Goal: Task Accomplishment & Management: Manage account settings

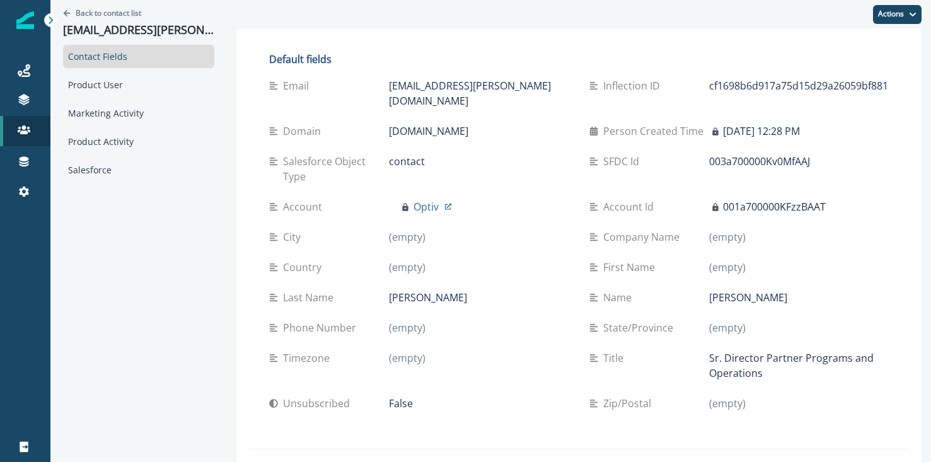
click at [159, 57] on div "Contact Fields" at bounding box center [138, 56] width 151 height 23
click at [166, 21] on div "Back to contact list [EMAIL_ADDRESS][PERSON_NAME][DOMAIN_NAME]" at bounding box center [138, 22] width 151 height 45
click at [166, 27] on p "[EMAIL_ADDRESS][PERSON_NAME][DOMAIN_NAME]" at bounding box center [138, 30] width 151 height 14
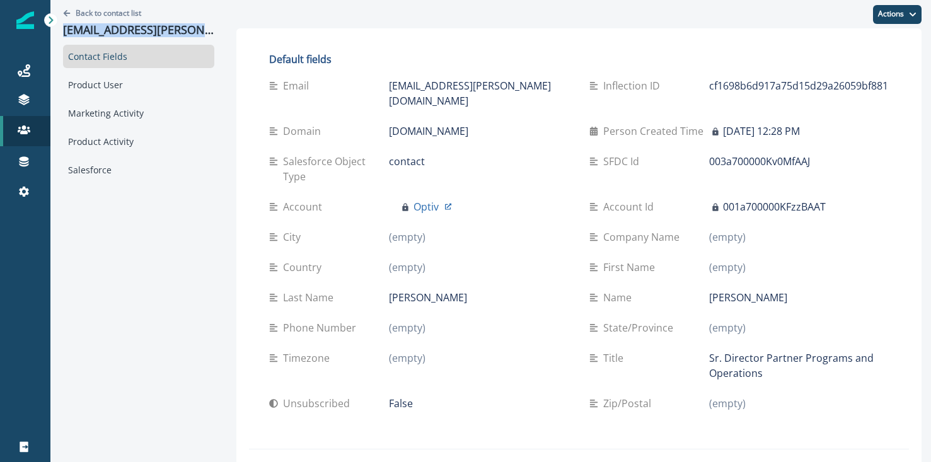
click at [166, 27] on p "[EMAIL_ADDRESS][PERSON_NAME][DOMAIN_NAME]" at bounding box center [138, 30] width 151 height 14
copy p "[EMAIL_ADDRESS][PERSON_NAME][DOMAIN_NAME]"
click at [108, 180] on div "Salesforce" at bounding box center [138, 169] width 151 height 23
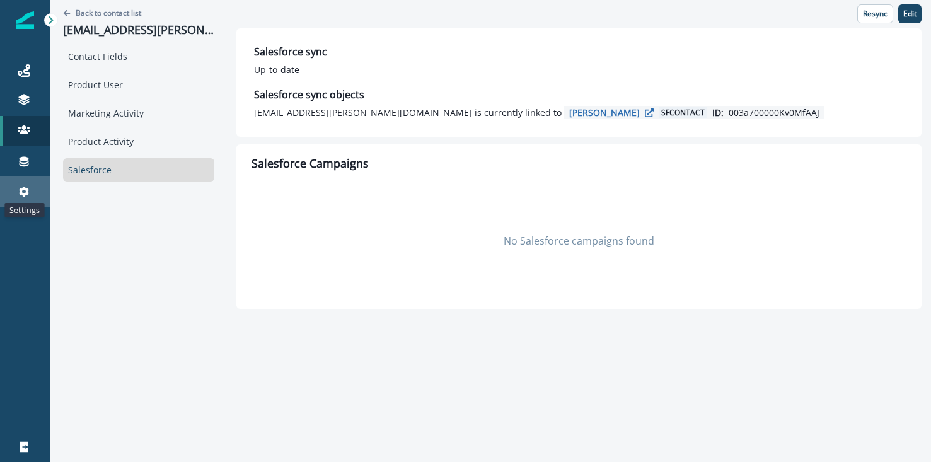
click at [21, 195] on icon at bounding box center [24, 191] width 13 height 13
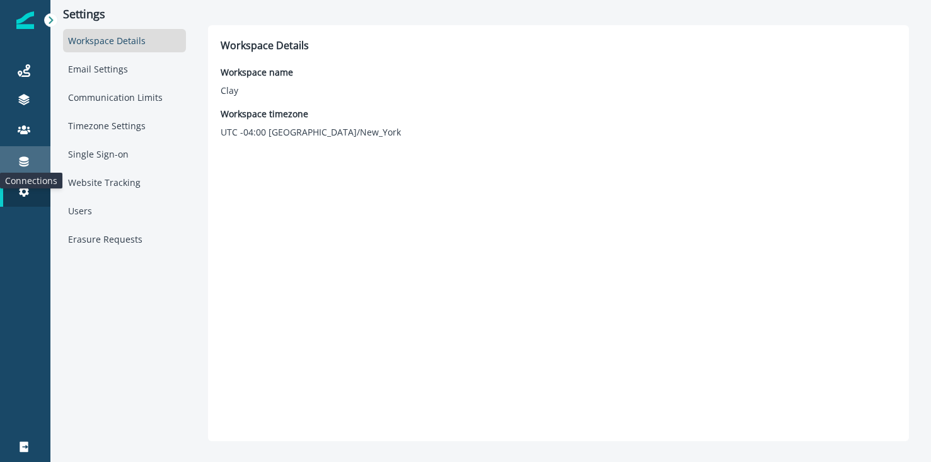
click at [28, 162] on icon at bounding box center [24, 162] width 9 height 10
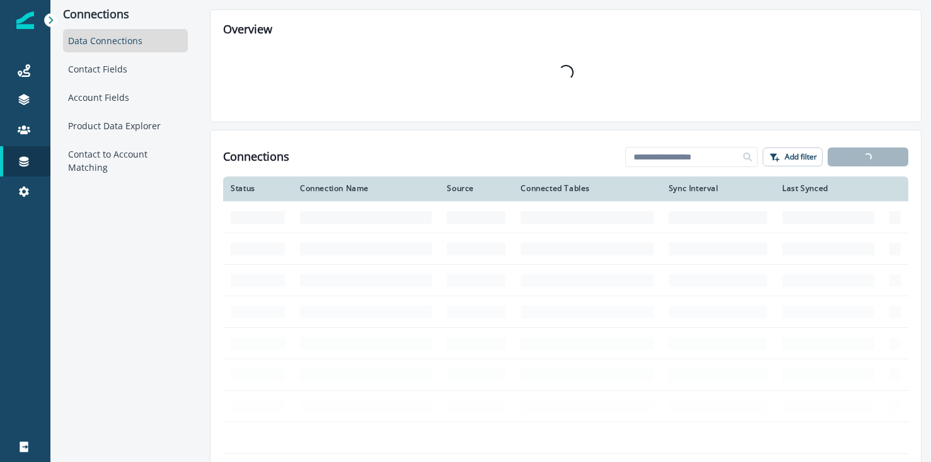
click at [126, 81] on div "Data Connections Contact Fields Account Fields Product Data Explorer Contact to…" at bounding box center [125, 104] width 125 height 150
click at [125, 73] on div "Contact Fields" at bounding box center [125, 68] width 125 height 23
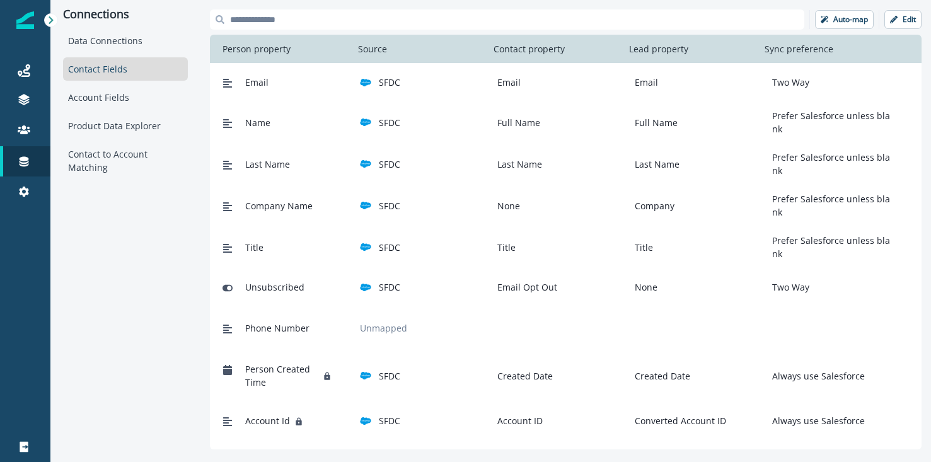
click at [337, 16] on input at bounding box center [507, 19] width 594 height 20
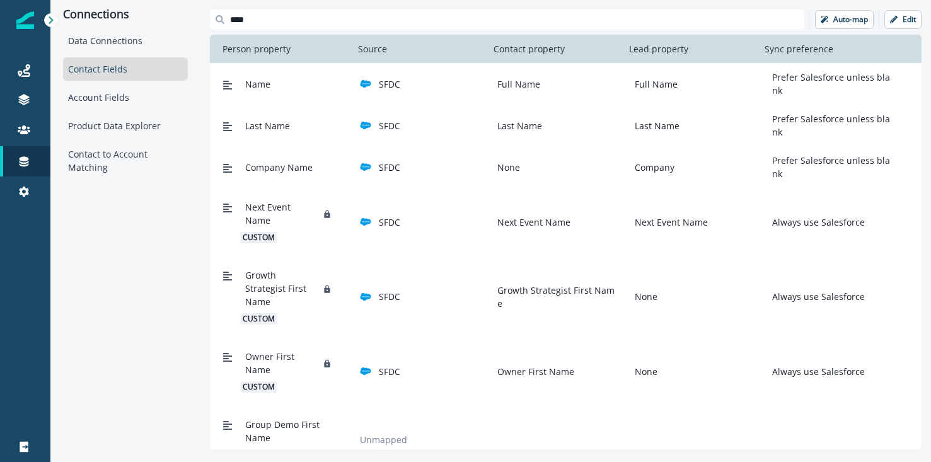
type input "****"
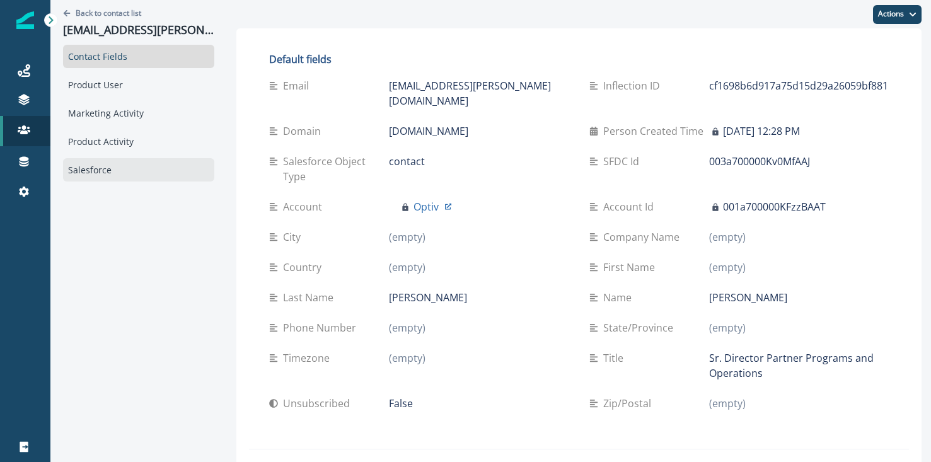
click at [147, 168] on div "Salesforce" at bounding box center [138, 169] width 151 height 23
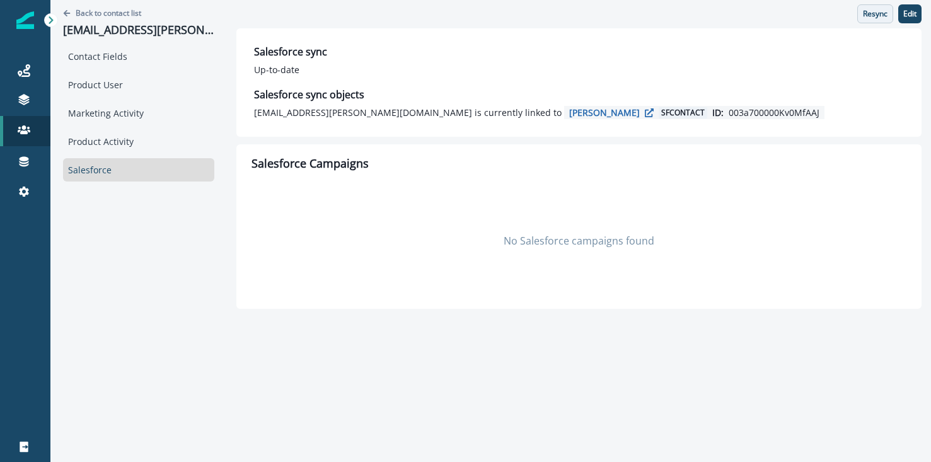
click at [879, 10] on p "Resync" at bounding box center [874, 13] width 25 height 9
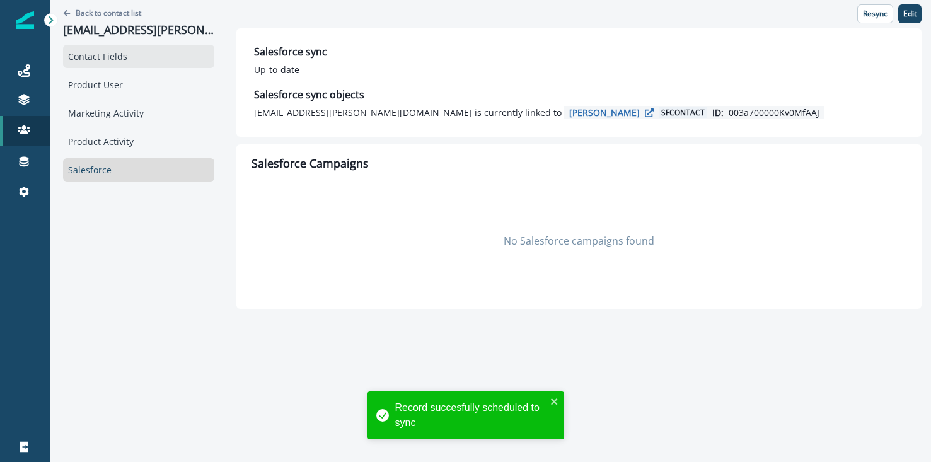
click at [120, 56] on div "Contact Fields" at bounding box center [138, 56] width 151 height 23
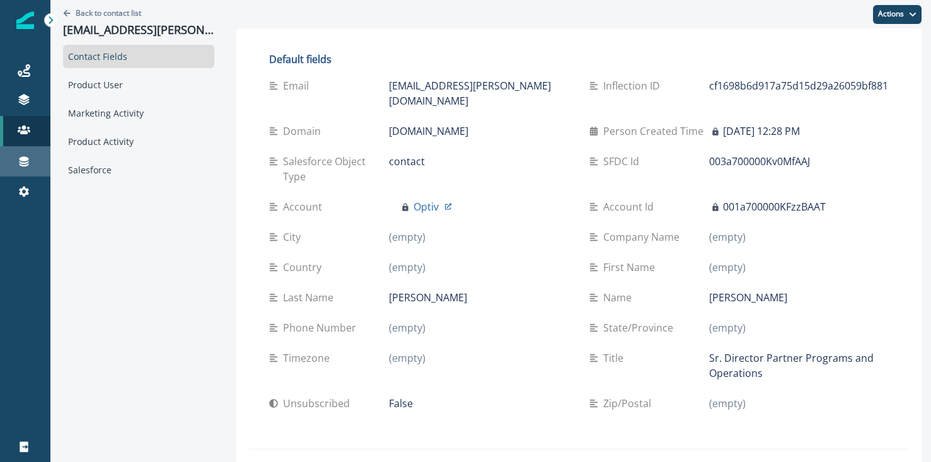
click at [30, 164] on icon at bounding box center [24, 161] width 13 height 13
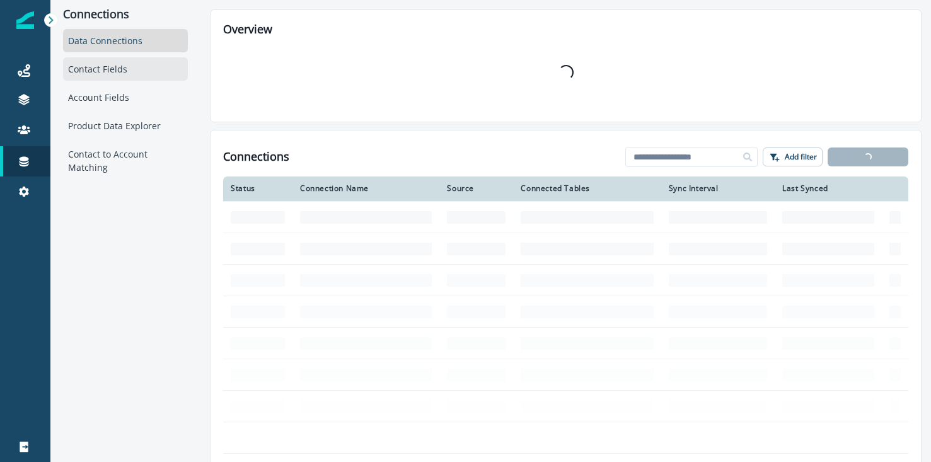
click at [144, 67] on div "Contact Fields" at bounding box center [125, 68] width 125 height 23
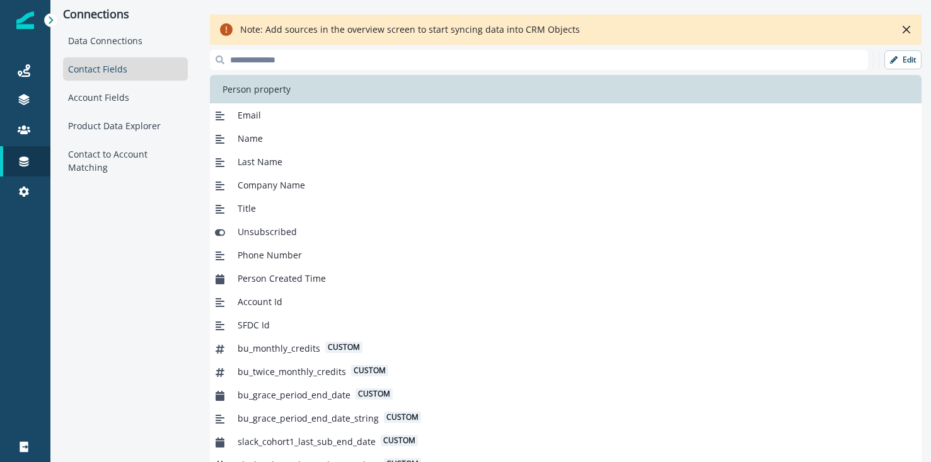
click at [596, 73] on div "Edit Person property Email Name Last Name Company Name Title Unsubscribed Phone…" at bounding box center [565, 270] width 711 height 440
click at [650, 54] on input at bounding box center [539, 60] width 658 height 20
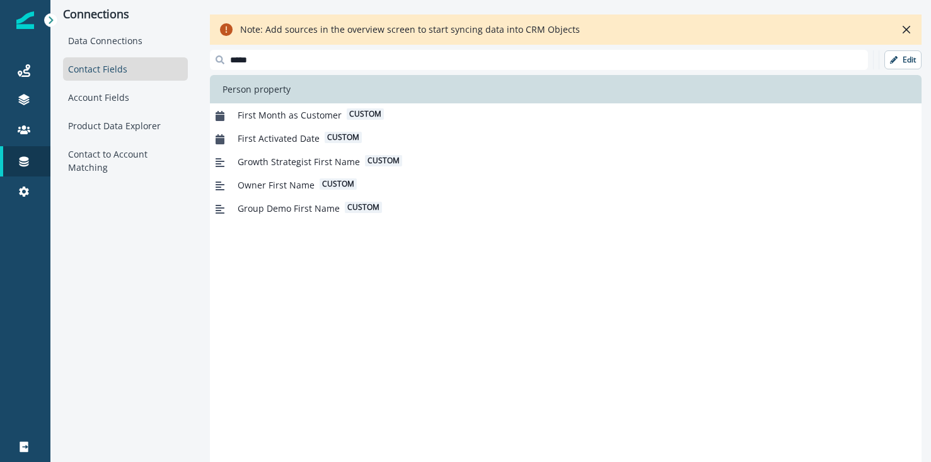
type input "*****"
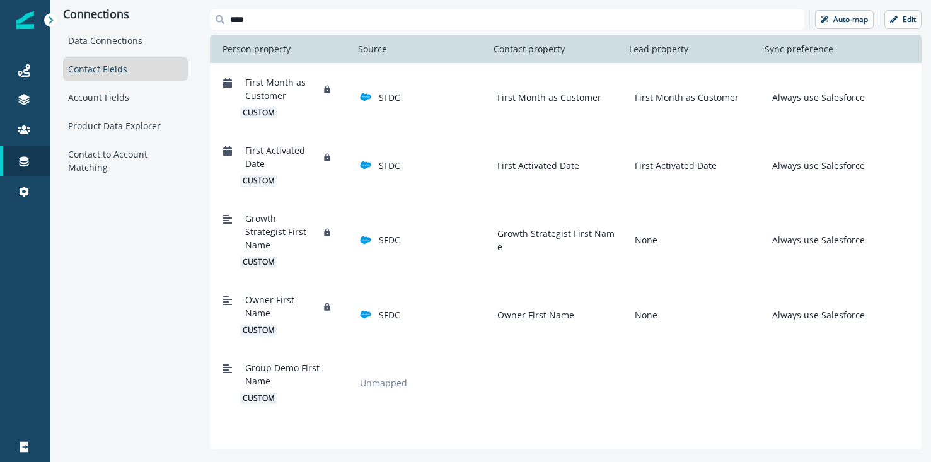
type input "*****"
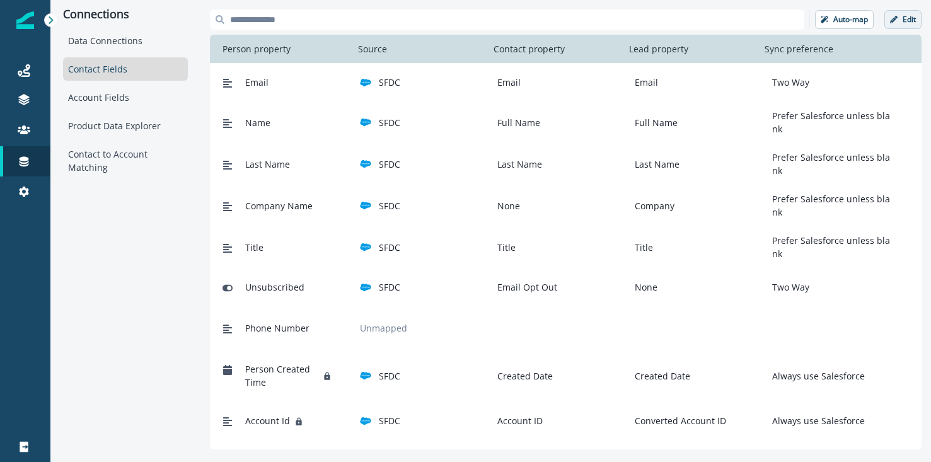
click at [905, 23] on p "Edit" at bounding box center [908, 19] width 13 height 9
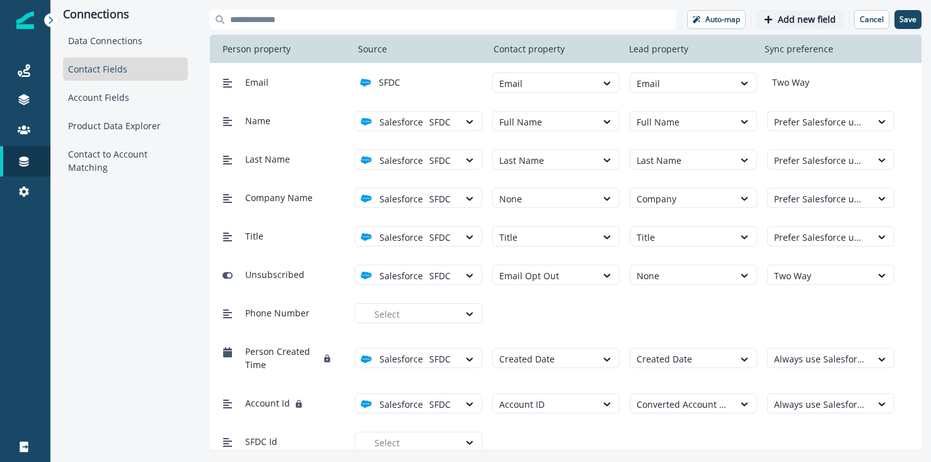
click at [812, 21] on p "Add new field" at bounding box center [806, 19] width 58 height 11
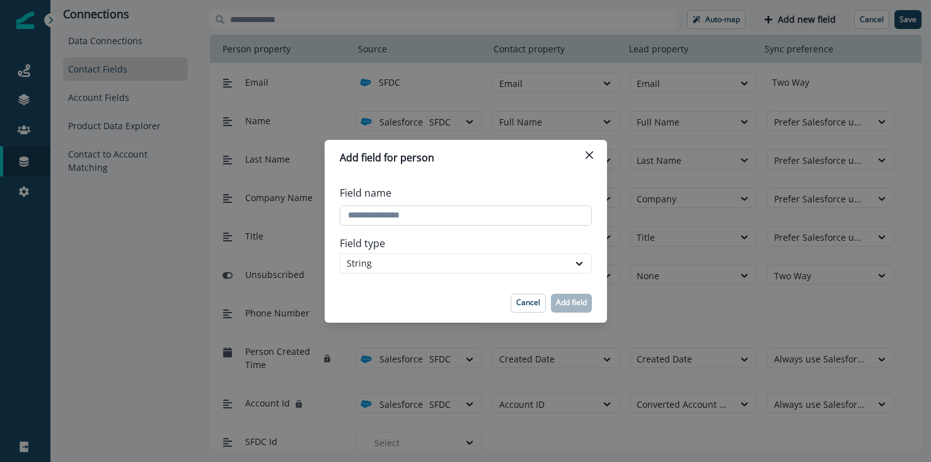
click at [417, 219] on input "Field name" at bounding box center [466, 215] width 252 height 20
type input "**********"
click at [546, 302] on div "Cancel Add field" at bounding box center [550, 303] width 81 height 19
click at [559, 306] on p "Add field" at bounding box center [571, 302] width 31 height 9
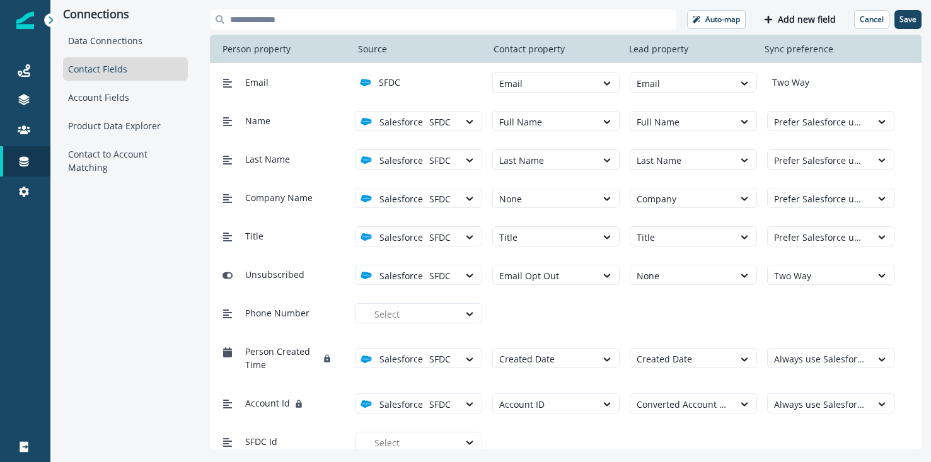
click at [606, 19] on input at bounding box center [443, 19] width 466 height 20
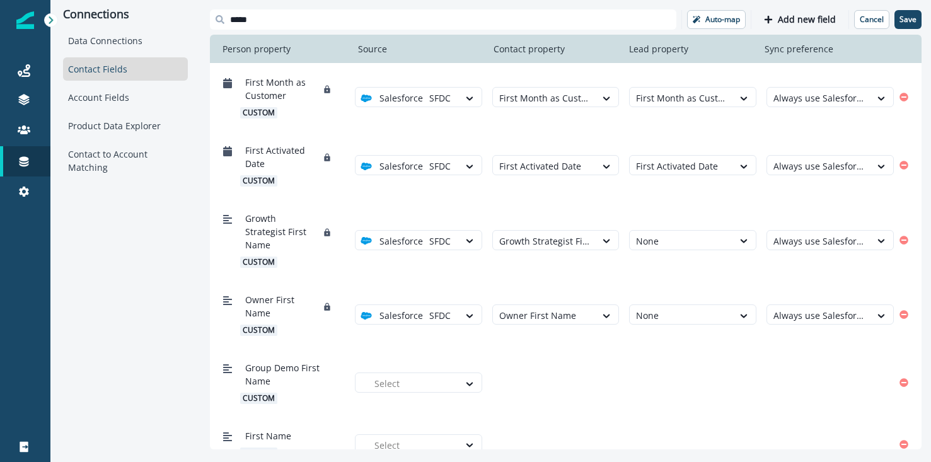
type input "*****"
click at [427, 437] on div at bounding box center [413, 445] width 78 height 16
click at [423, 392] on div "SFDC" at bounding box center [423, 393] width 112 height 13
click at [536, 440] on div "First Name custom option SFDC, selected. Salesforce SFDC Select Select Select" at bounding box center [565, 443] width 711 height 55
click at [536, 436] on div "First Name custom option SFDC, selected. Salesforce SFDC Select Select Select" at bounding box center [565, 443] width 711 height 55
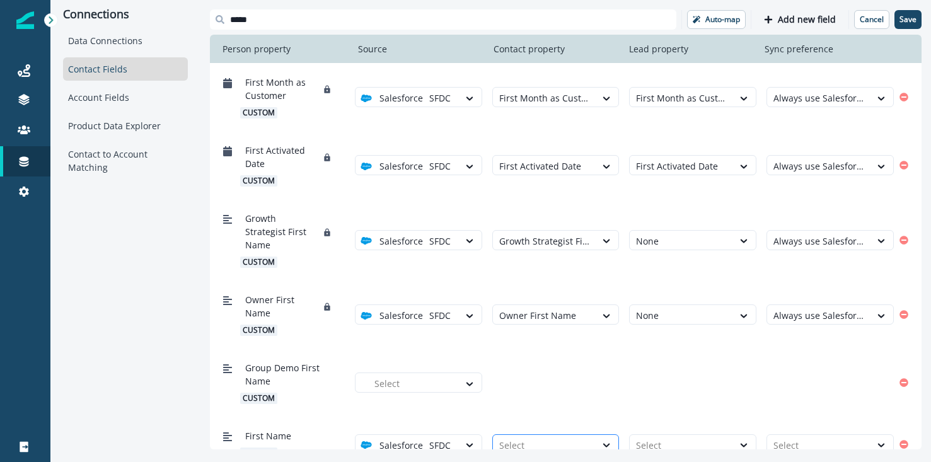
click at [536, 437] on div at bounding box center [544, 445] width 91 height 16
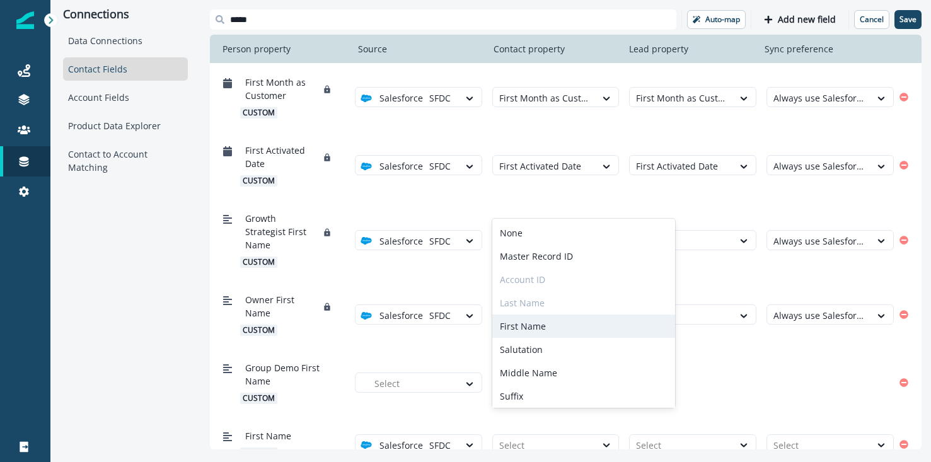
click at [556, 329] on div "First Name" at bounding box center [583, 325] width 183 height 23
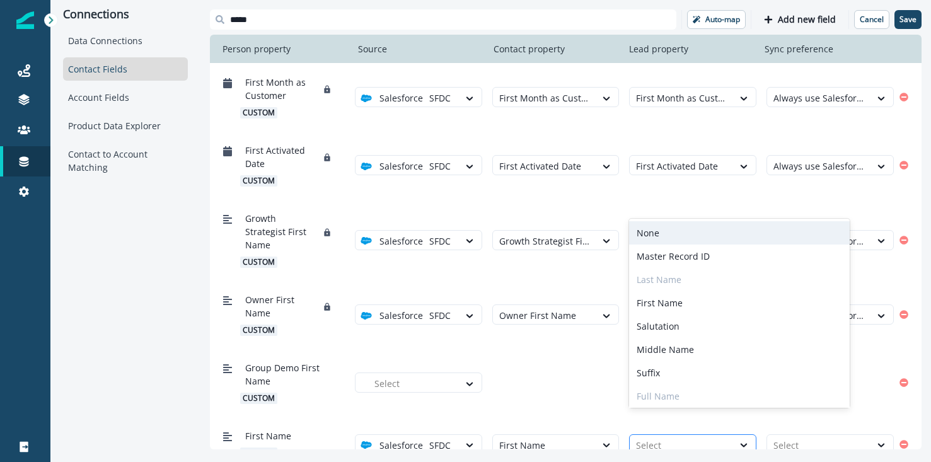
click at [660, 435] on div "Select" at bounding box center [680, 445] width 103 height 21
click at [661, 239] on div "None" at bounding box center [739, 232] width 221 height 23
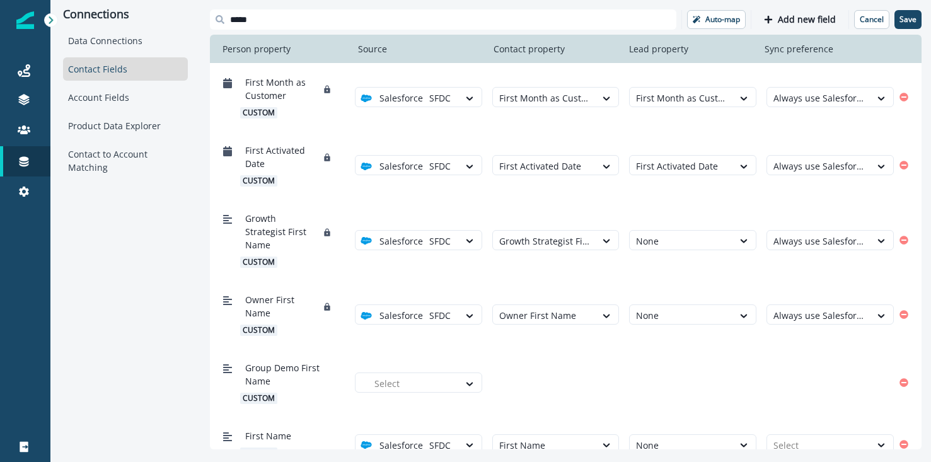
click at [817, 424] on div "First Name custom option SFDC, selected. Salesforce SFDC First Name None Select" at bounding box center [555, 444] width 676 height 40
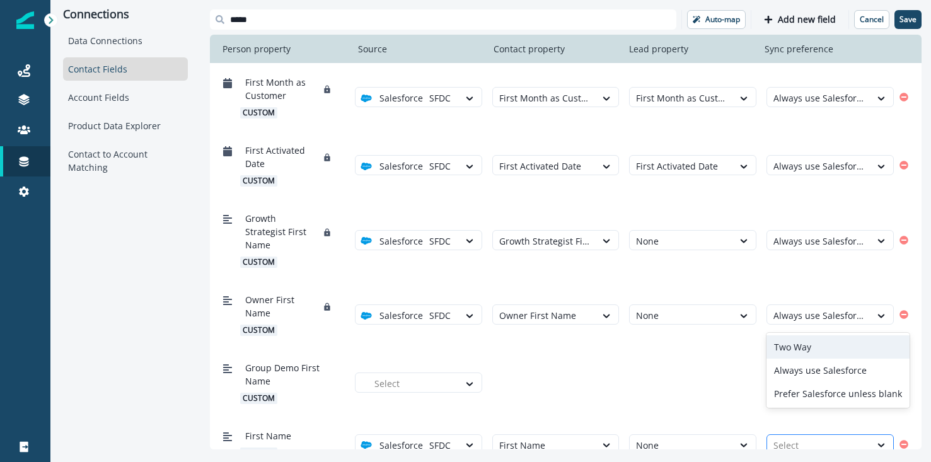
click at [817, 437] on div at bounding box center [818, 445] width 91 height 16
click at [821, 394] on div "Prefer Salesforce unless blank" at bounding box center [837, 393] width 143 height 23
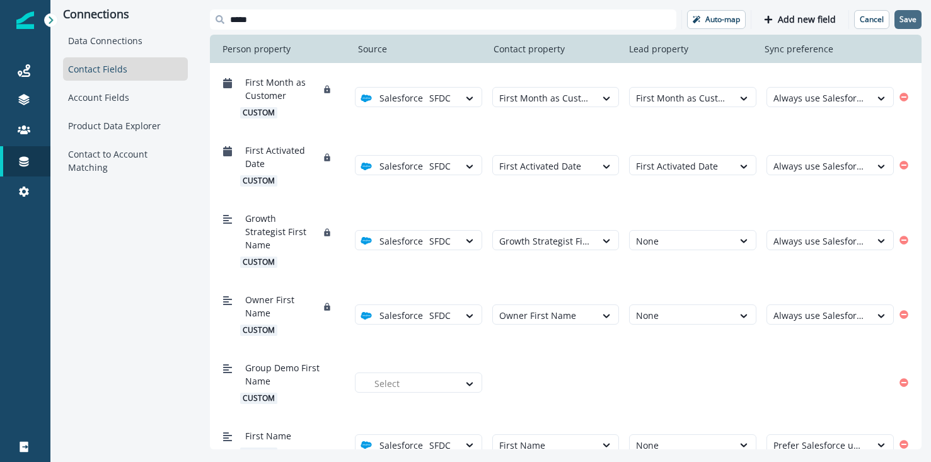
click at [907, 20] on p "Save" at bounding box center [907, 19] width 17 height 9
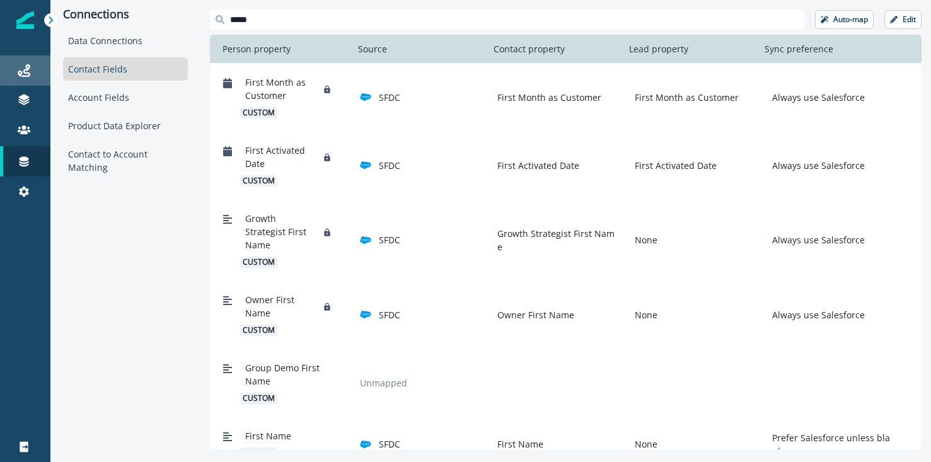
click at [21, 82] on link "Journeys" at bounding box center [25, 70] width 50 height 30
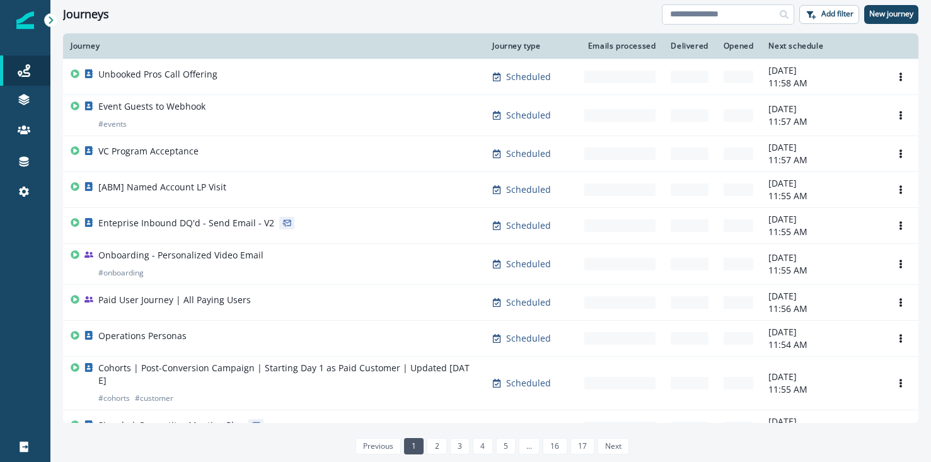
click at [711, 20] on input at bounding box center [728, 14] width 132 height 20
type input "****"
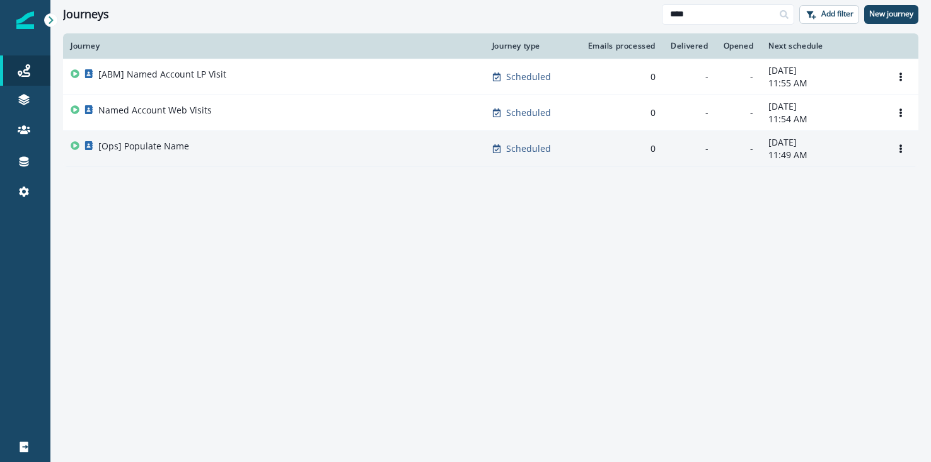
click at [244, 146] on div "[Ops] Populate Name" at bounding box center [274, 149] width 406 height 18
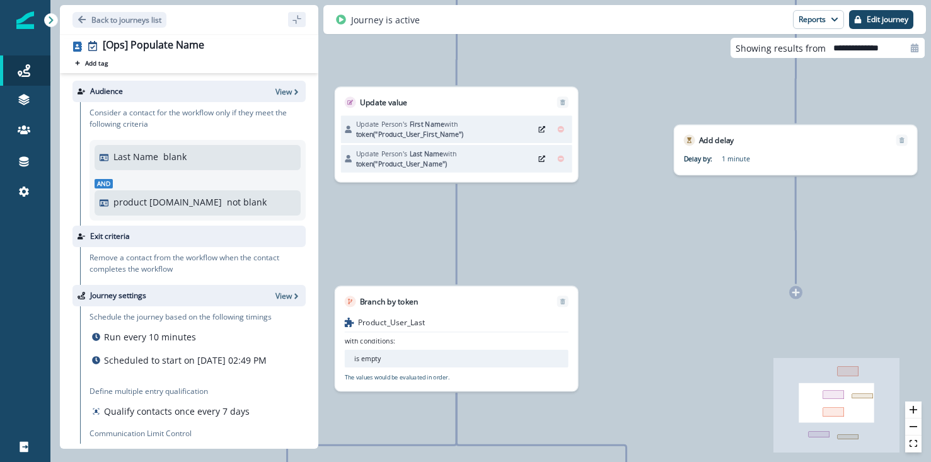
click at [454, 124] on p "Update Person's First Name with token("Product_User_First_Name")" at bounding box center [443, 129] width 175 height 20
